Goal: Transaction & Acquisition: Purchase product/service

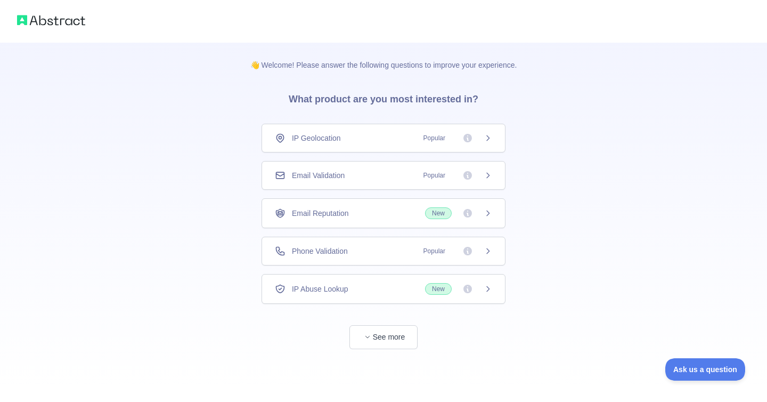
click at [382, 251] on div "Phone Validation Popular" at bounding box center [383, 251] width 217 height 11
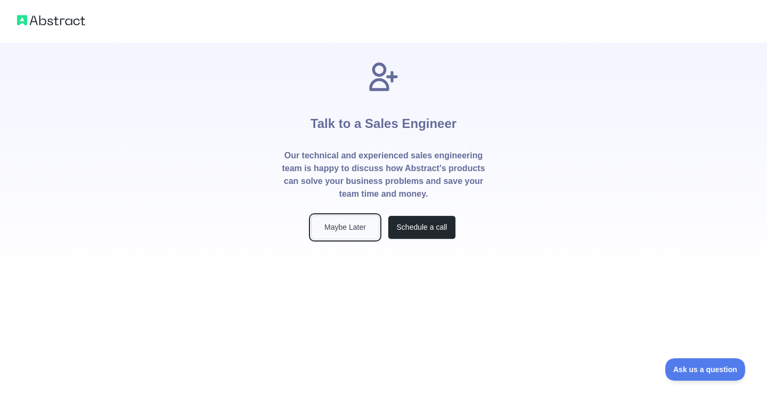
click at [348, 232] on button "Maybe Later" at bounding box center [345, 227] width 68 height 24
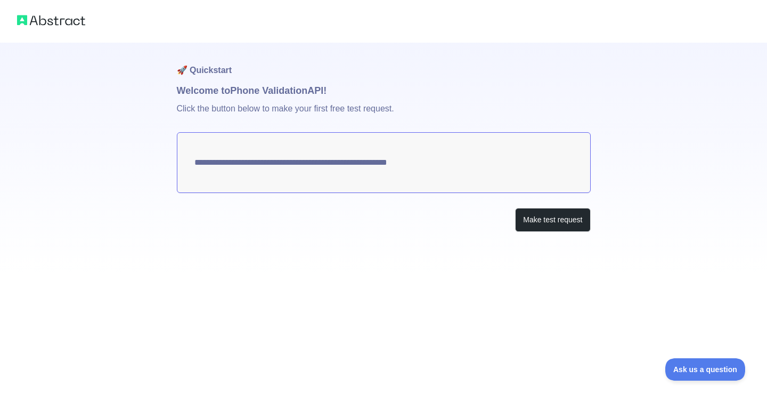
click at [339, 162] on textarea "**********" at bounding box center [384, 162] width 414 height 61
click at [532, 221] on button "Make test request" at bounding box center [552, 220] width 75 height 24
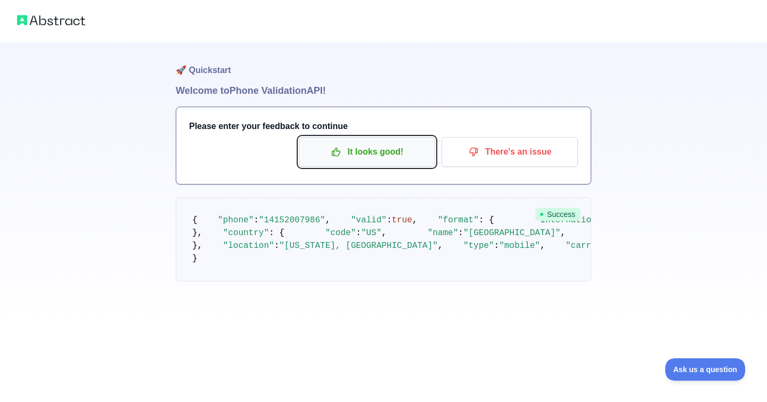
click at [364, 156] on p "It looks good!" at bounding box center [367, 152] width 120 height 18
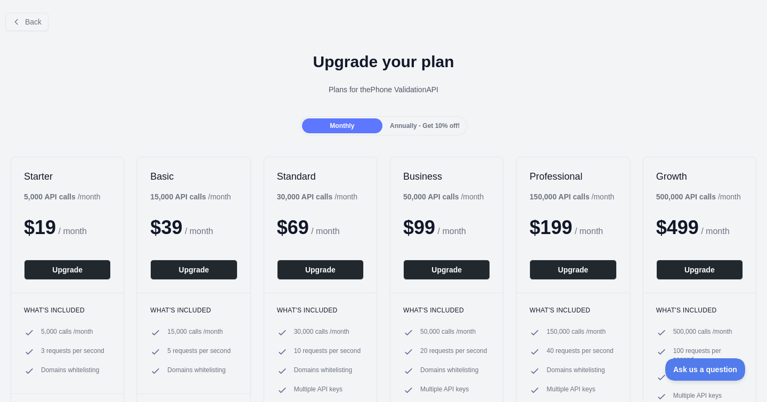
scroll to position [3, 0]
